Goal: Task Accomplishment & Management: Manage account settings

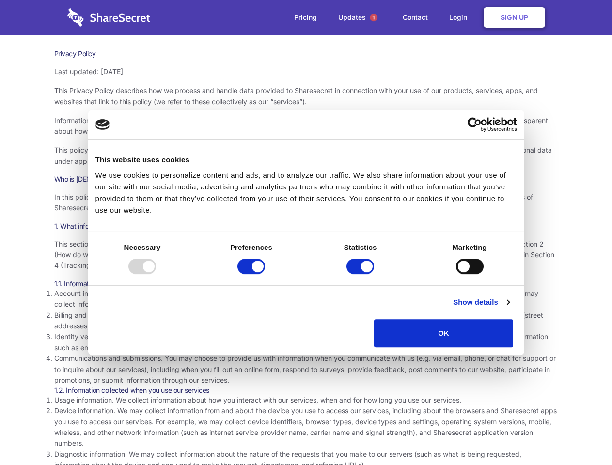
click at [156, 274] on div at bounding box center [142, 267] width 28 height 16
click at [265, 274] on input "Preferences" at bounding box center [251, 267] width 28 height 16
checkbox input "false"
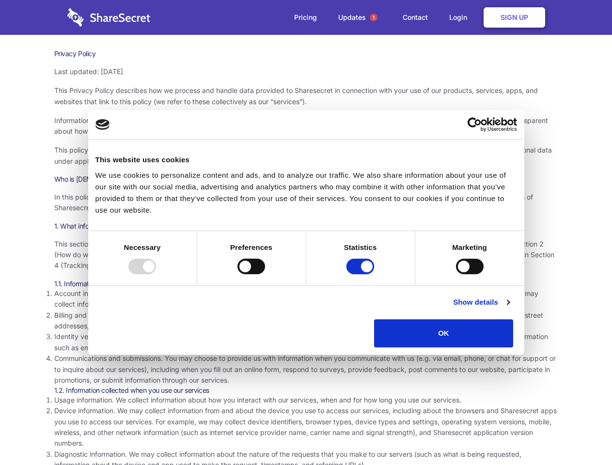
click at [362, 274] on input "Statistics" at bounding box center [361, 267] width 28 height 16
checkbox input "false"
click at [456, 274] on input "Marketing" at bounding box center [470, 267] width 28 height 16
checkbox input "true"
click at [509, 308] on link "Show details" at bounding box center [481, 303] width 56 height 12
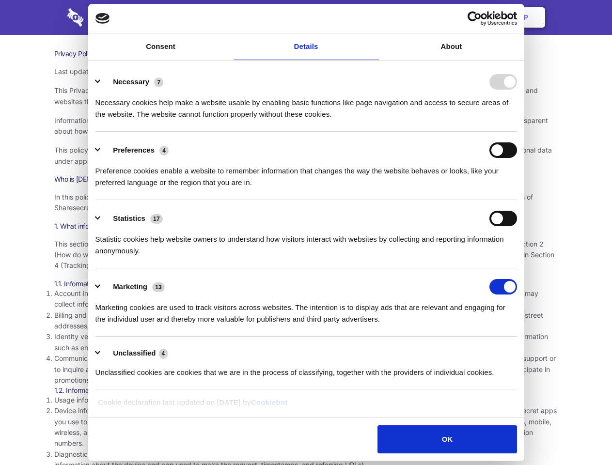
click at [517, 132] on li "Necessary 7 Necessary cookies help make a website usable by enabling basic func…" at bounding box center [306, 97] width 422 height 68
click at [373, 17] on span "1" at bounding box center [374, 18] width 8 height 8
